Goal: Navigation & Orientation: Find specific page/section

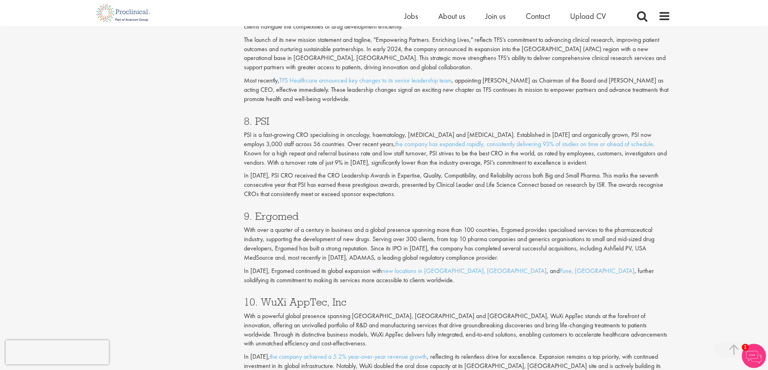
scroll to position [1774, 0]
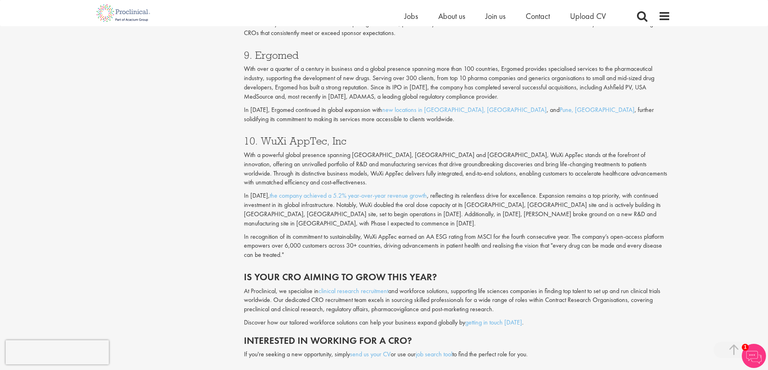
click at [269, 56] on h3 "9. Ergomed" at bounding box center [457, 55] width 426 height 10
drag, startPoint x: 263, startPoint y: 141, endPoint x: 361, endPoint y: 139, distance: 97.6
click at [361, 139] on h3 "10. WuXi AppTec, Inc" at bounding box center [457, 141] width 426 height 10
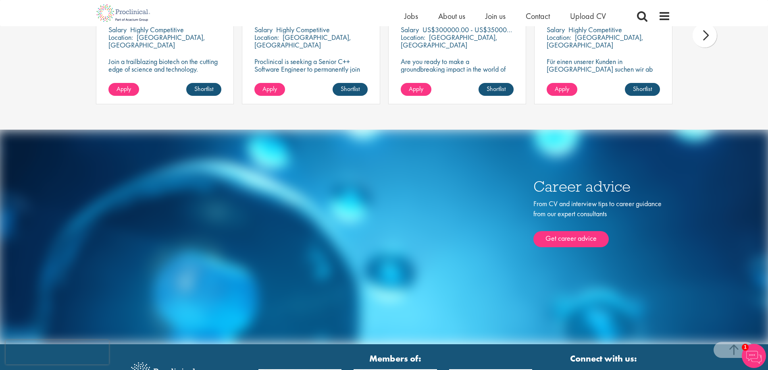
scroll to position [2558, 0]
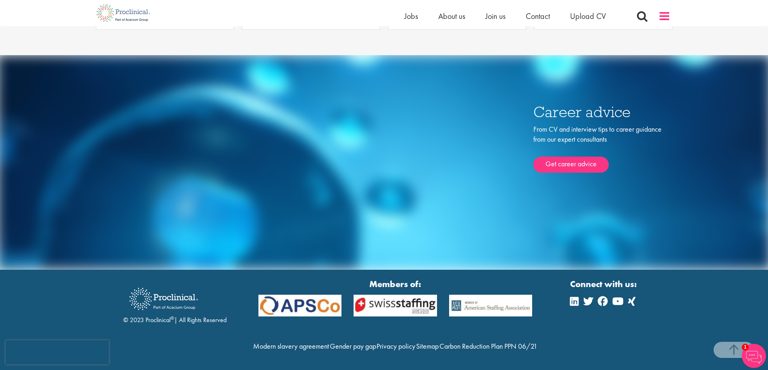
click at [665, 13] on span at bounding box center [664, 16] width 12 height 12
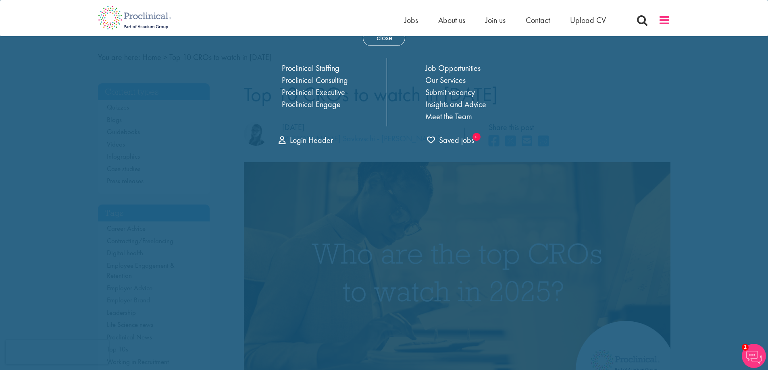
scroll to position [0, 0]
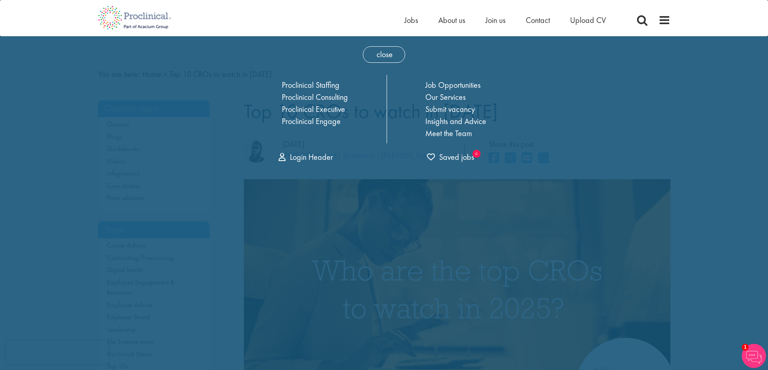
click at [484, 19] on ul "Home Jobs About us Join us Contact Upload CV" at bounding box center [515, 20] width 222 height 12
click at [493, 21] on span "Join us" at bounding box center [495, 20] width 20 height 10
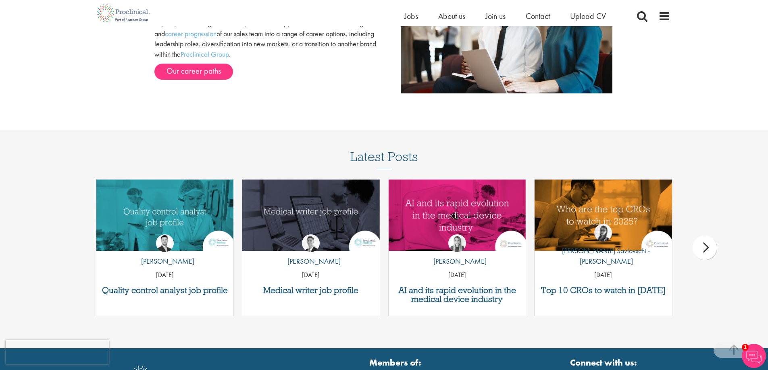
scroll to position [1044, 0]
